Goal: Download file/media

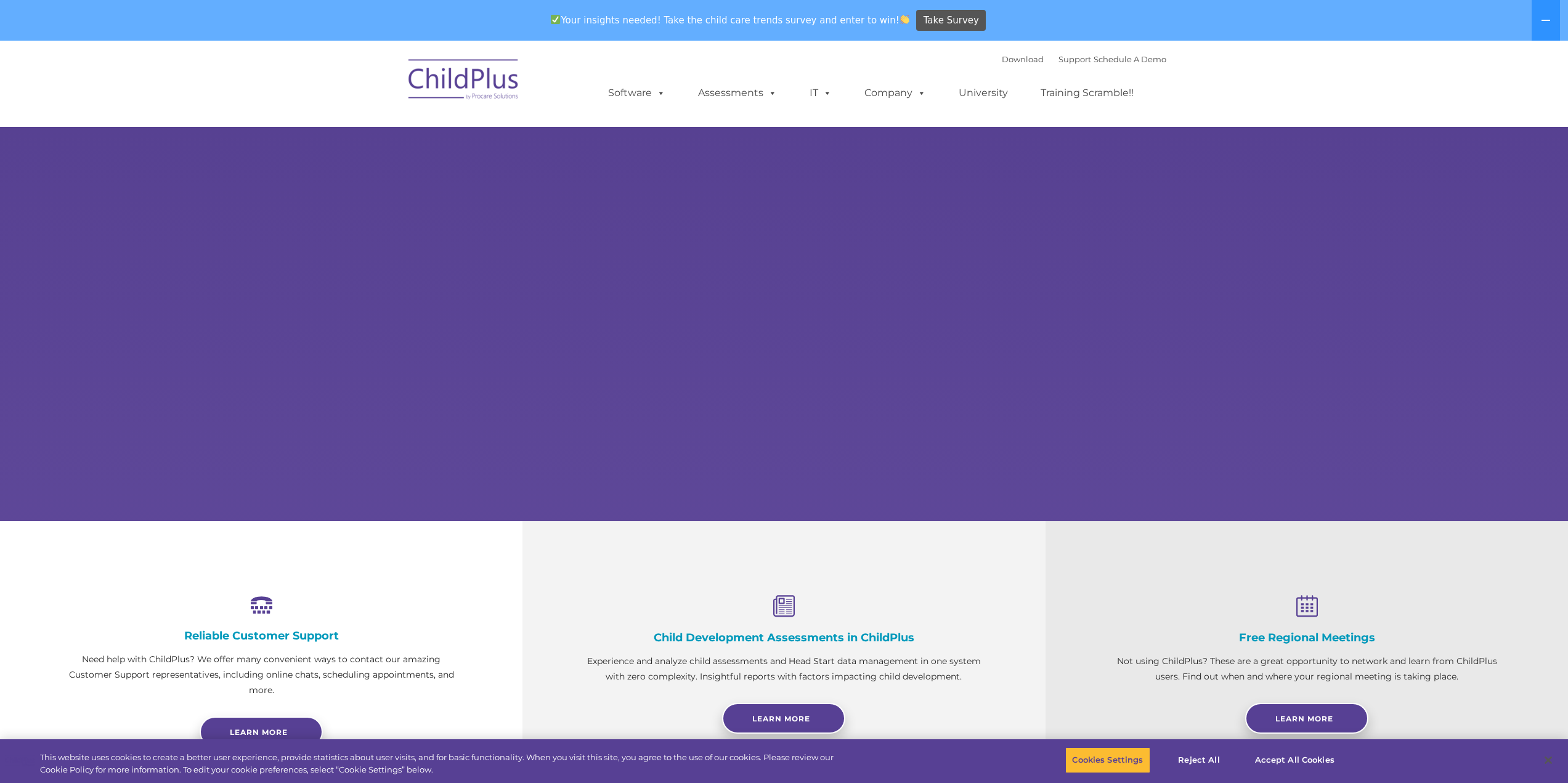
select select "MEDIUM"
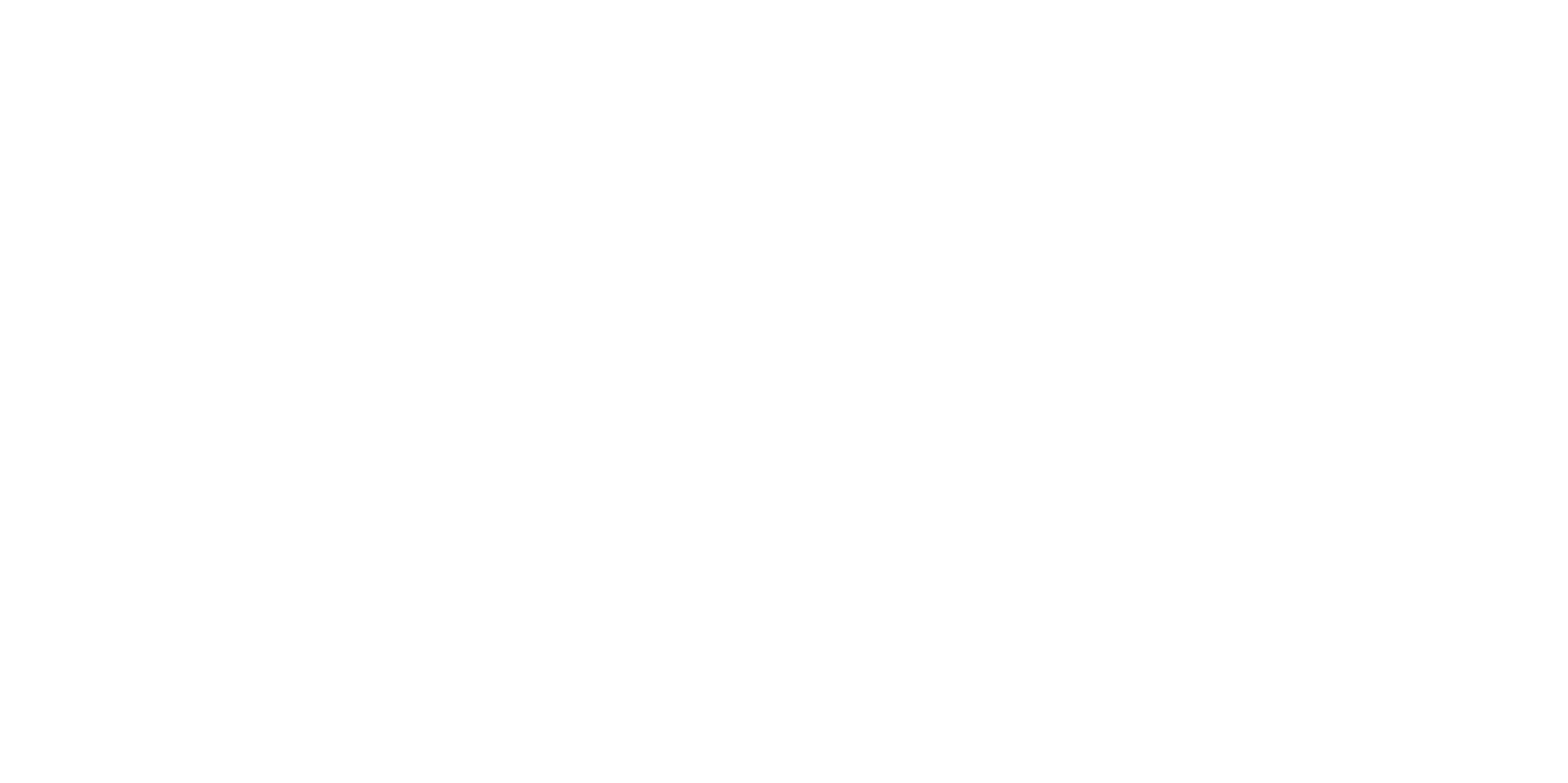
type input ""
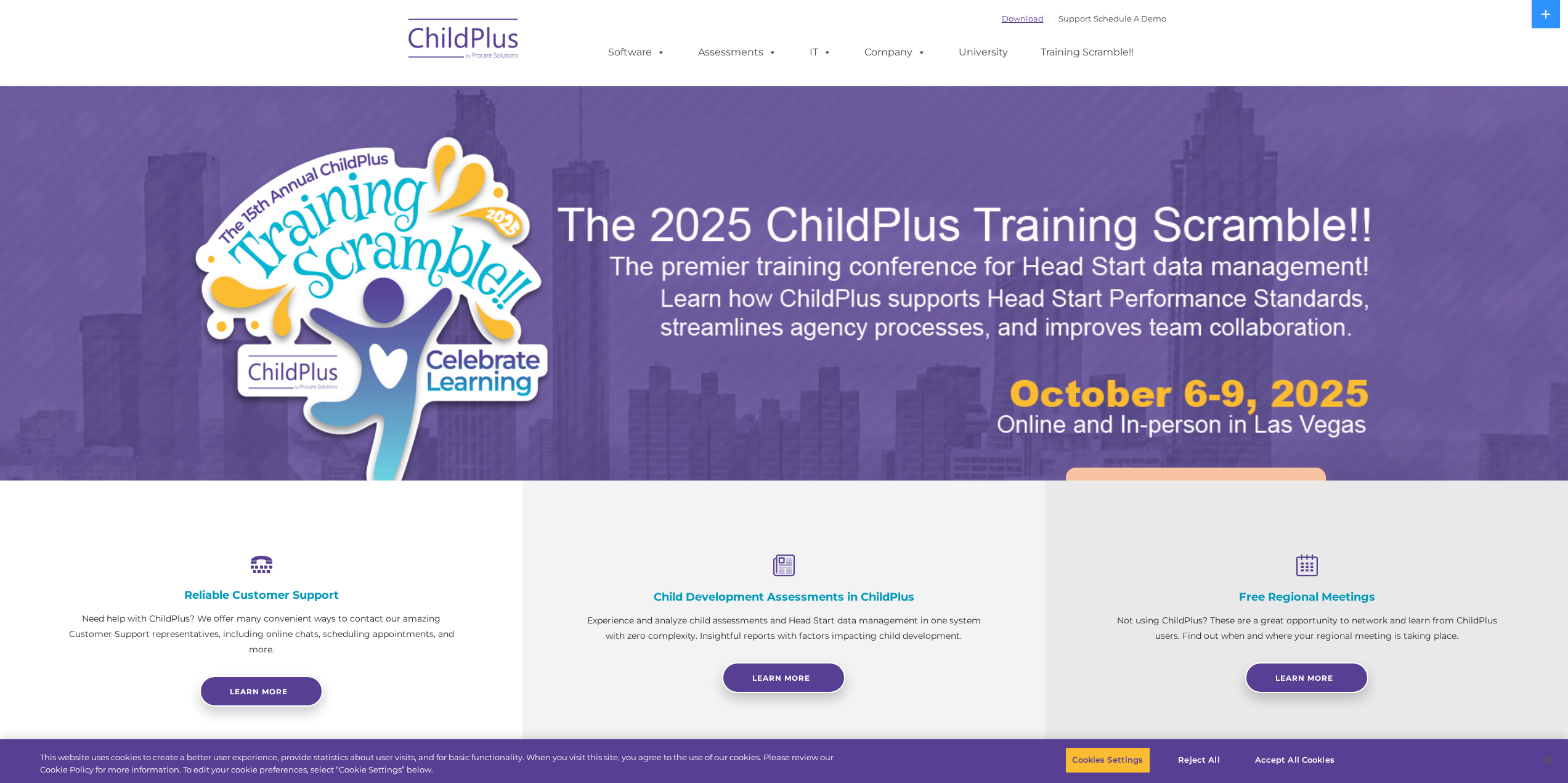
select select "MEDIUM"
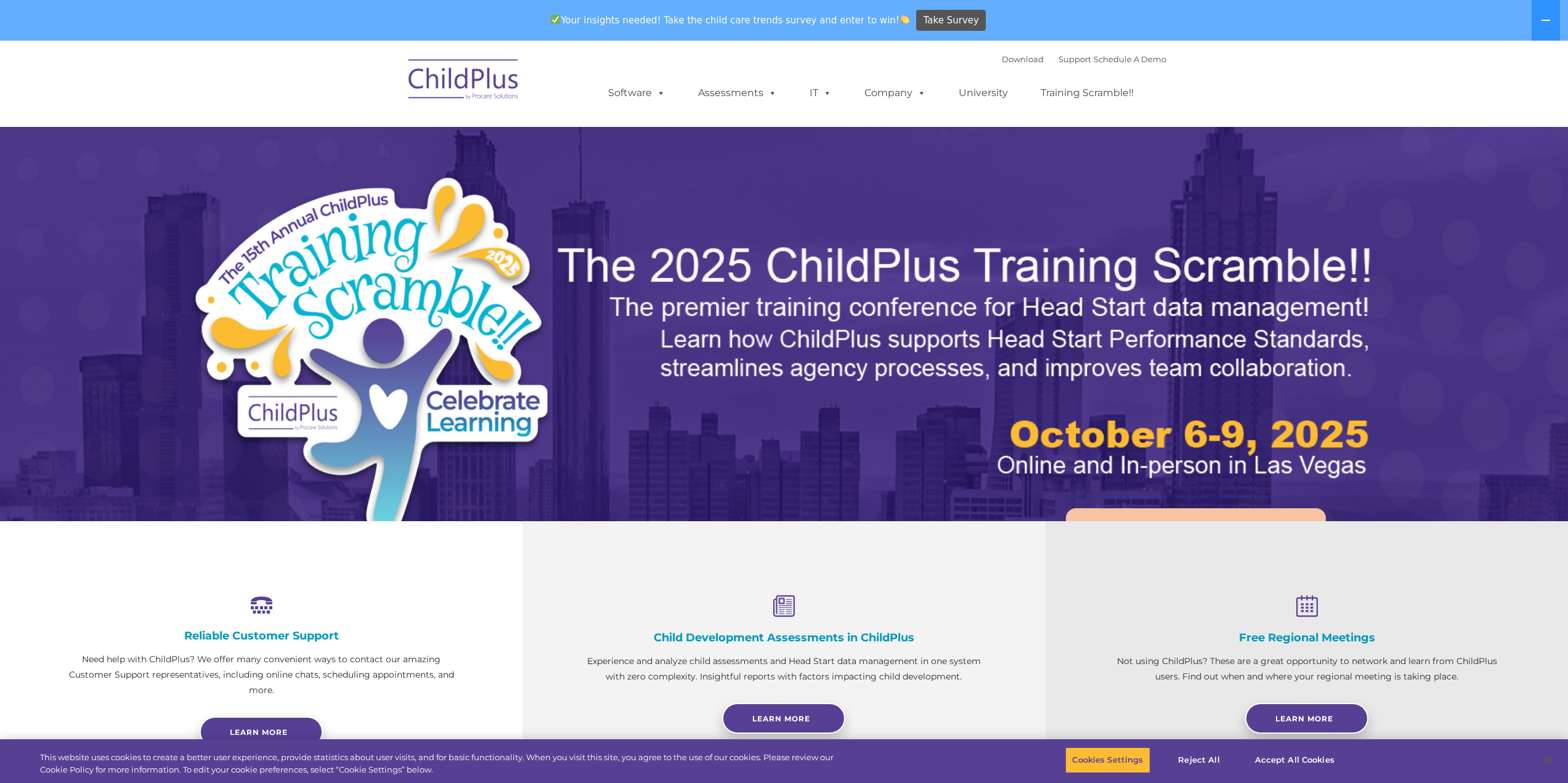
click at [1009, 20] on div "Your insights needed! Take the child care trends survey and enter to win! Take …" at bounding box center [766, 21] width 1533 height 40
click at [1004, 58] on link "Download" at bounding box center [1023, 59] width 42 height 10
